Goal: Check status

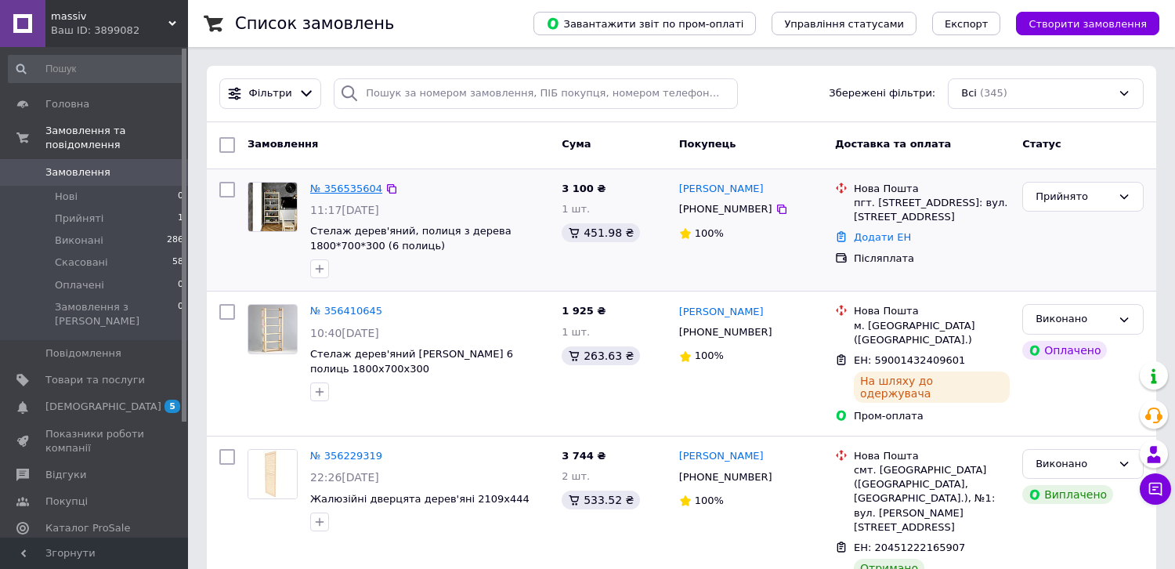
click at [350, 185] on link "№ 356535604" at bounding box center [346, 189] width 72 height 12
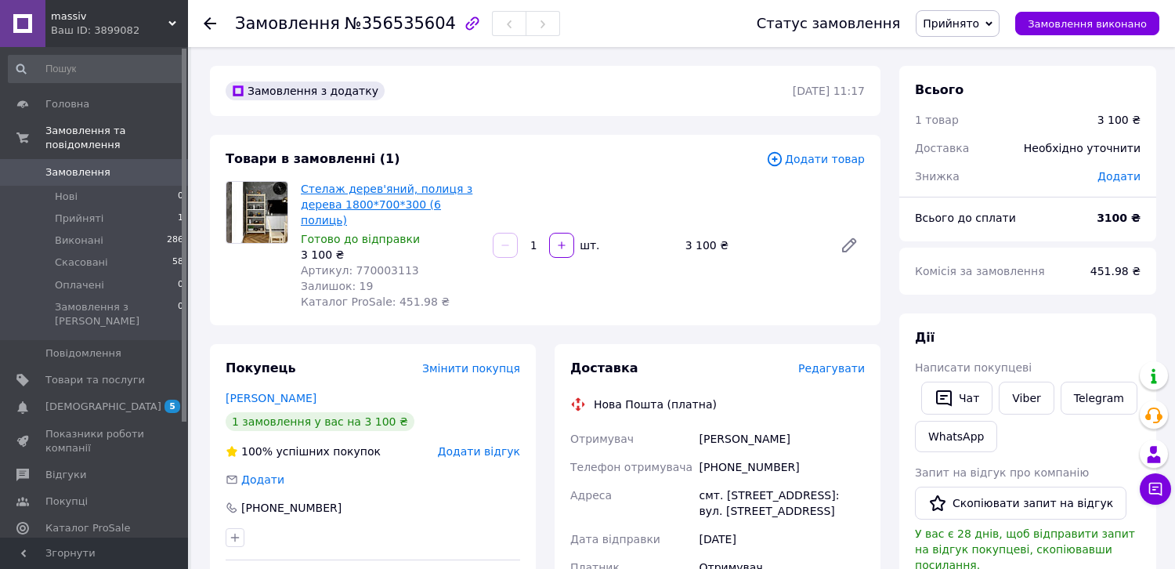
click at [338, 190] on link "Стелаж дерев'яний, полиця з дерева 1800*700*300 (6 полиць)" at bounding box center [387, 205] width 172 height 44
drag, startPoint x: 350, startPoint y: 24, endPoint x: 427, endPoint y: 20, distance: 76.9
click at [427, 20] on span "№356535604" at bounding box center [400, 23] width 111 height 19
copy span "356535604"
click at [715, 265] on div "Стелаж дерев'яний, полиця з дерева 1800*700*300 (6 полиць) Готово до відправки …" at bounding box center [583, 245] width 577 height 135
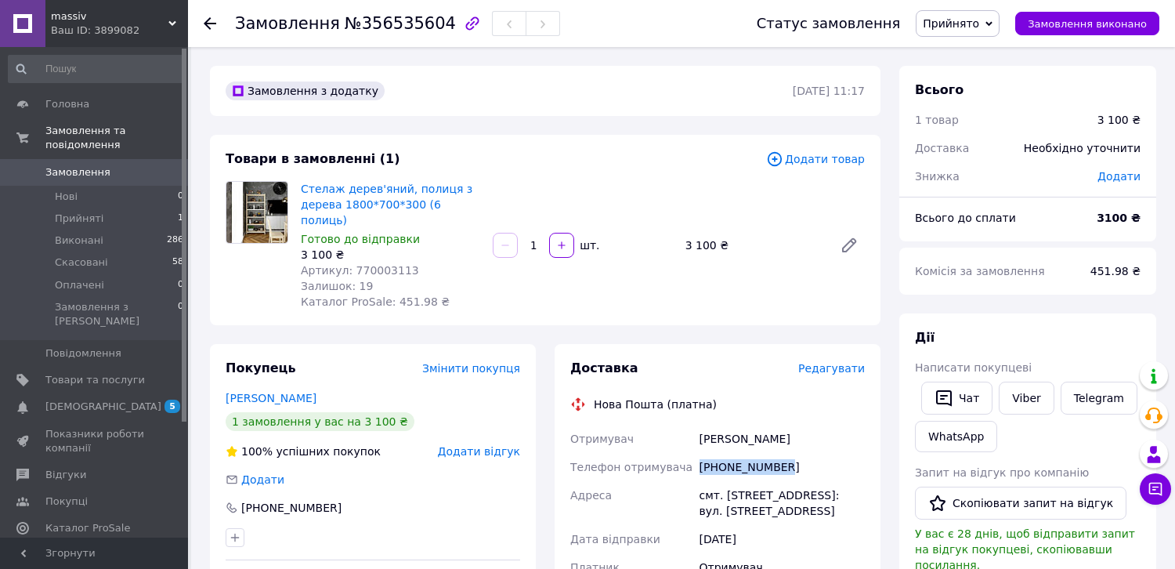
drag, startPoint x: 699, startPoint y: 448, endPoint x: 780, endPoint y: 451, distance: 81.5
click at [780, 453] on div "[PHONE_NUMBER]" at bounding box center [783, 467] width 172 height 28
copy div "[PHONE_NUMBER]"
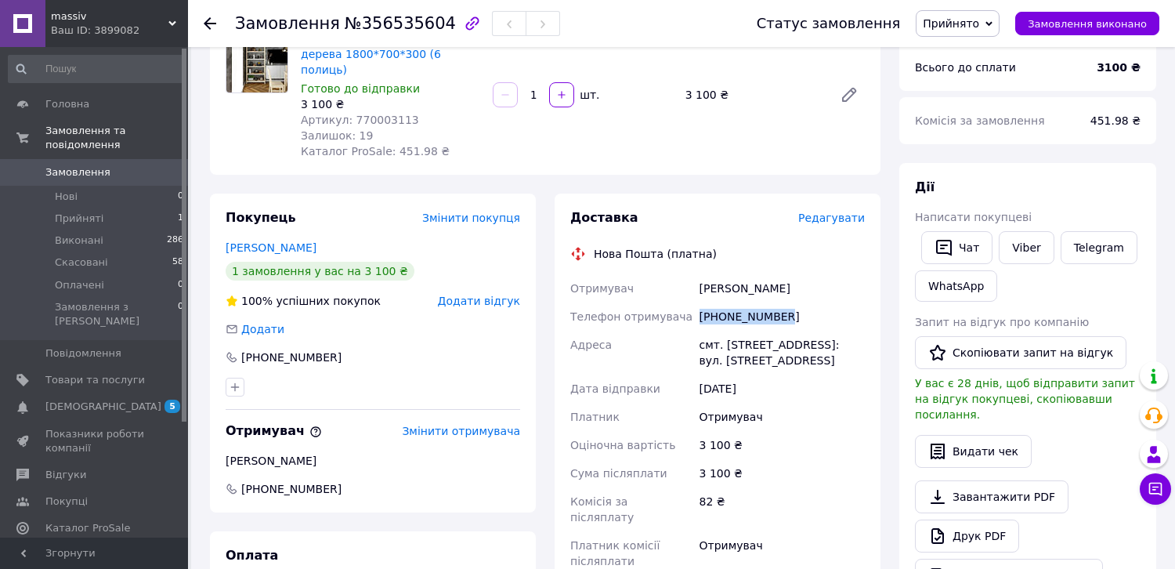
scroll to position [157, 0]
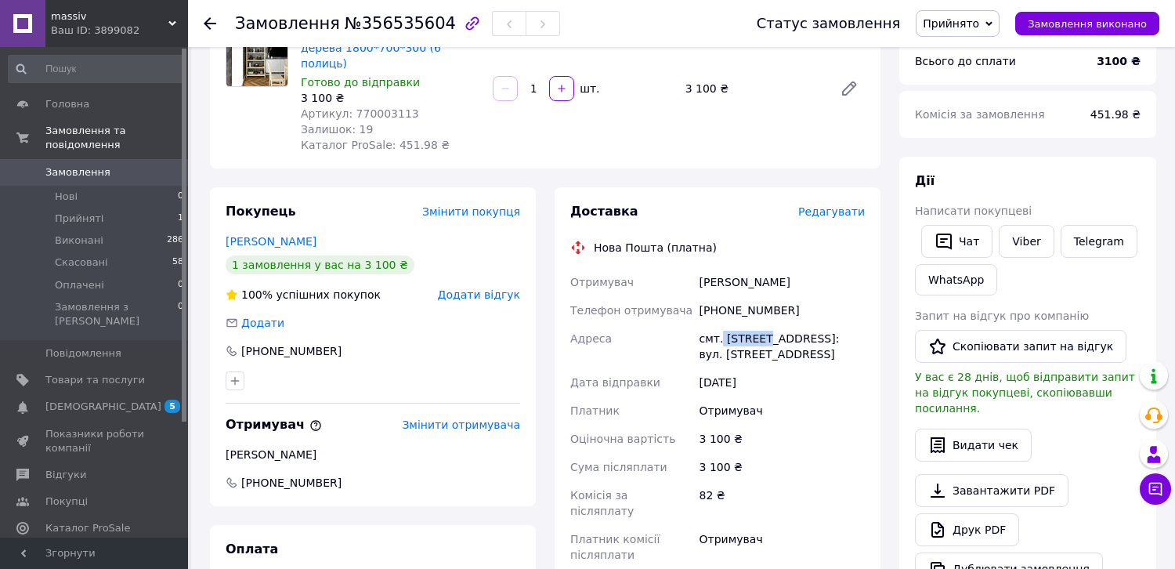
drag, startPoint x: 719, startPoint y: 323, endPoint x: 765, endPoint y: 328, distance: 45.8
click at [766, 324] on div "смт. [STREET_ADDRESS]: вул. [STREET_ADDRESS]" at bounding box center [783, 346] width 172 height 44
copy div "Любешів"
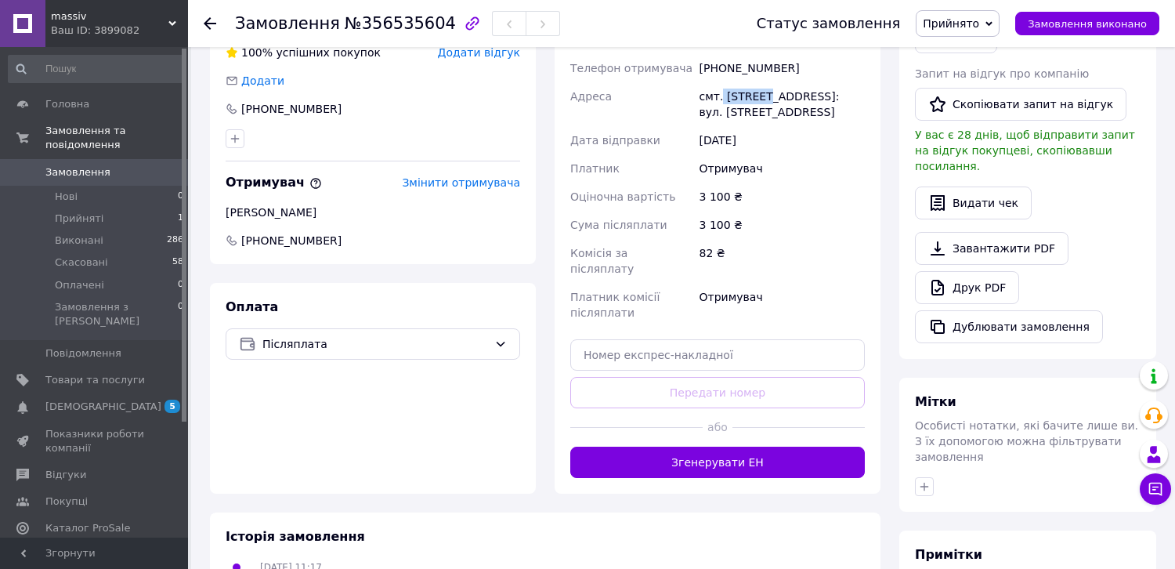
scroll to position [470, 0]
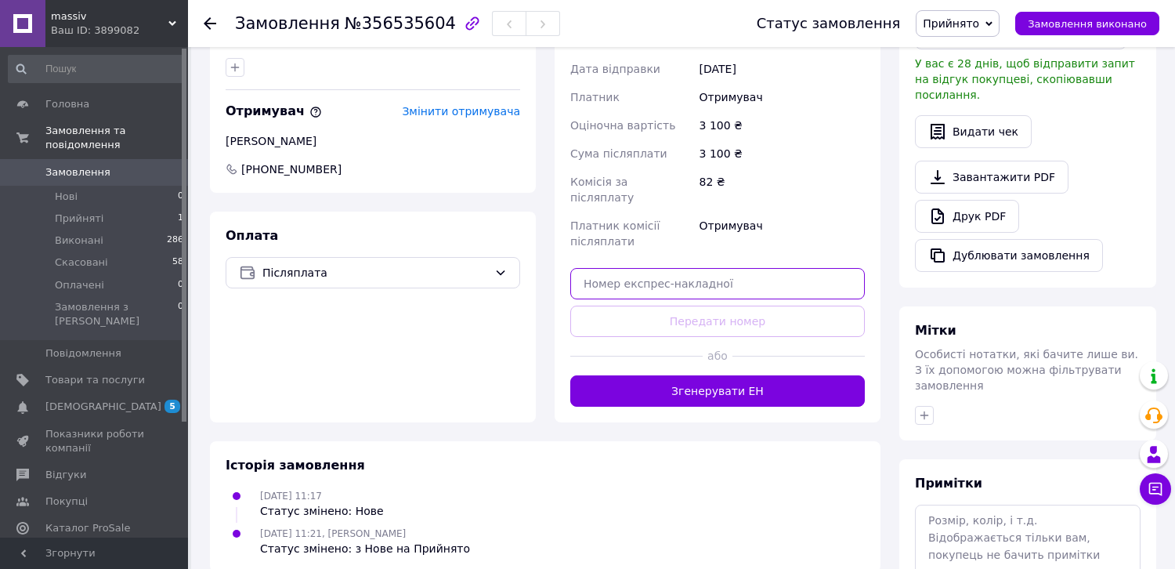
click at [738, 268] on input "text" at bounding box center [717, 283] width 295 height 31
paste input "20451225159644"
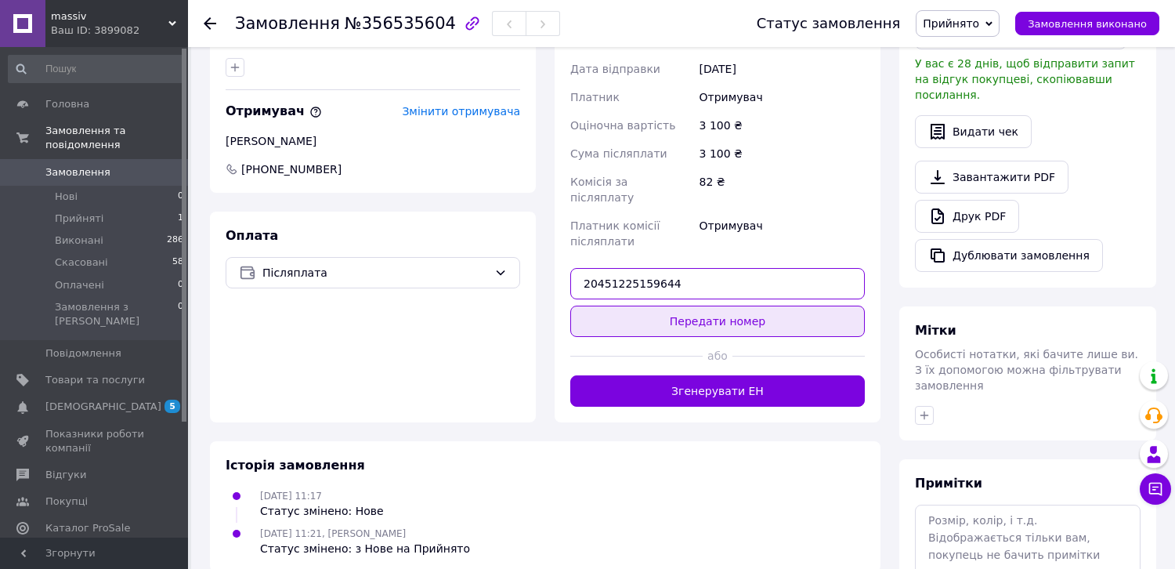
type input "20451225159644"
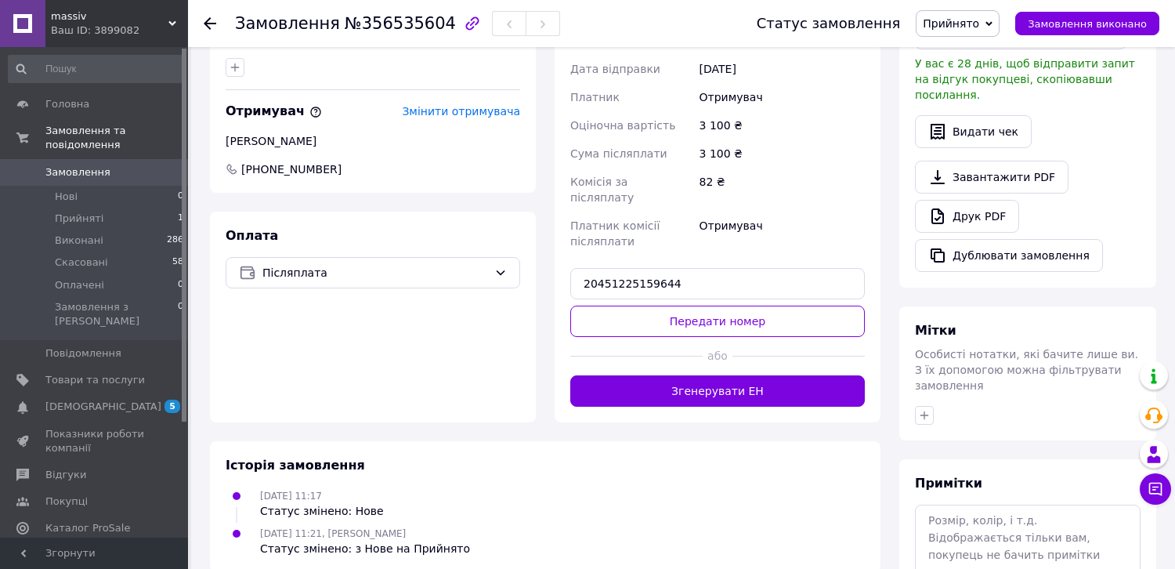
click at [712, 306] on button "Передати номер" at bounding box center [717, 321] width 295 height 31
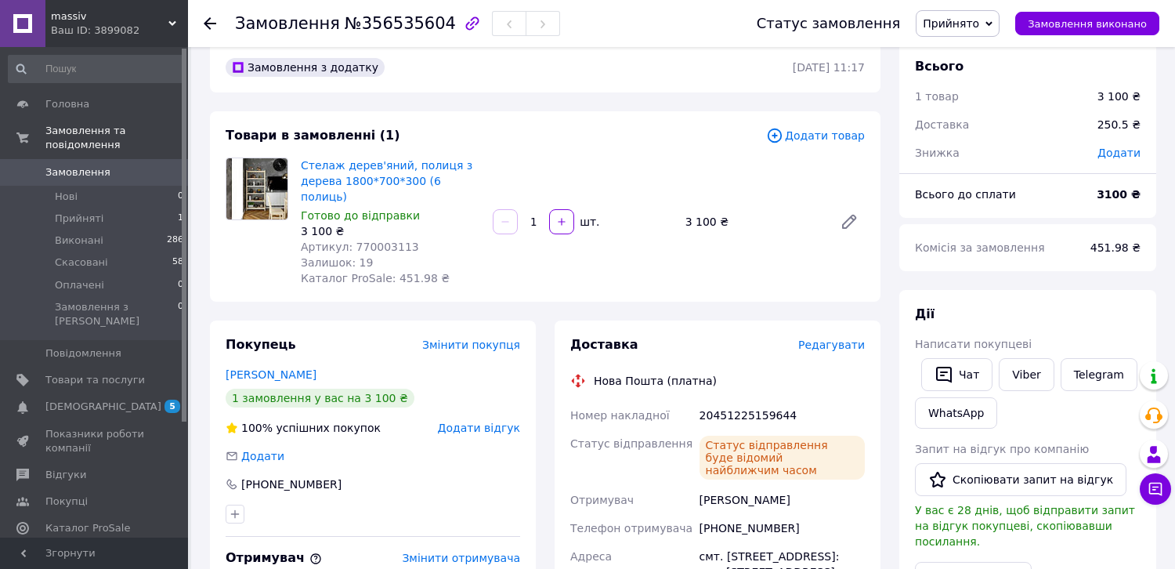
scroll to position [0, 0]
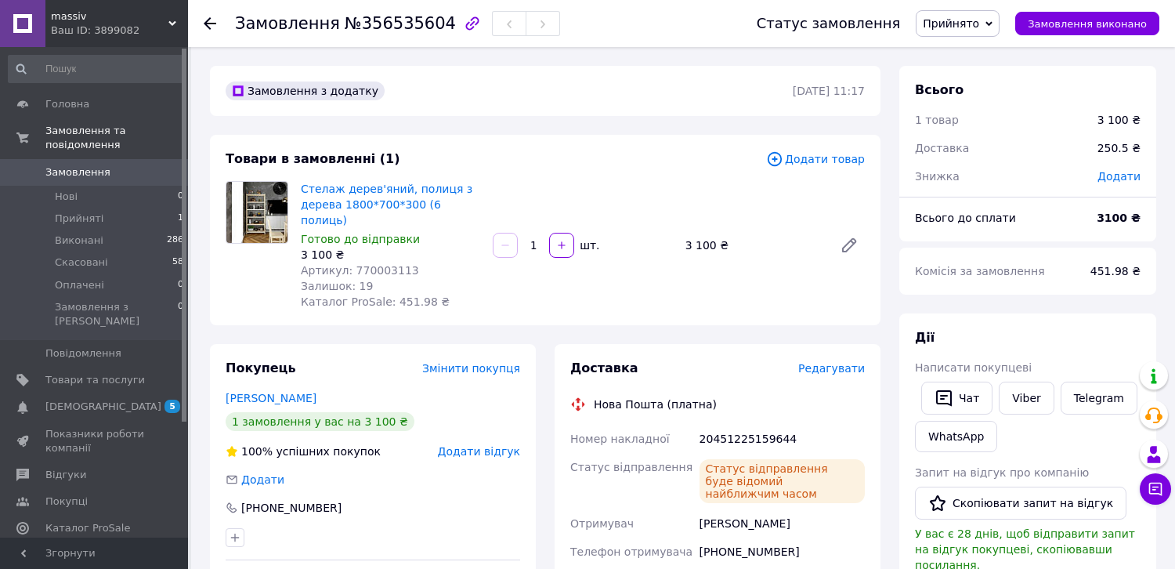
click at [206, 17] on icon at bounding box center [210, 23] width 13 height 13
